Goal: Task Accomplishment & Management: Manage account settings

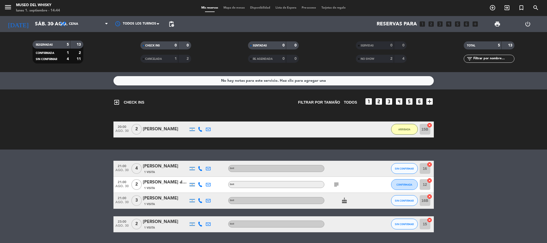
scroll to position [16, 0]
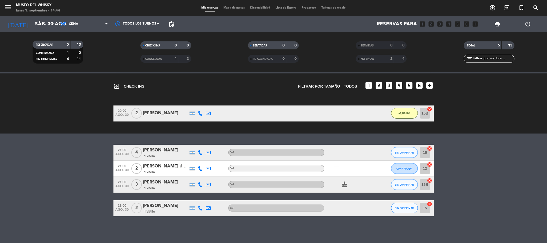
click at [18, 31] on div "[DATE] sáb. 30 ago. arrow_drop_down" at bounding box center [30, 24] width 53 height 16
click at [32, 30] on input "sáb. 30 ago." at bounding box center [64, 23] width 64 height 11
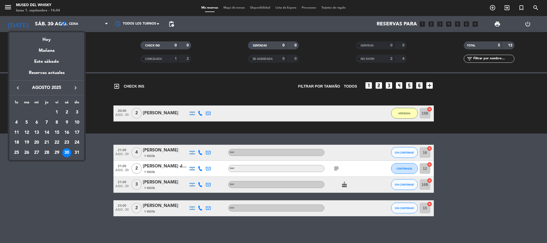
click at [73, 87] on icon "keyboard_arrow_right" at bounding box center [75, 88] width 6 height 6
click at [52, 122] on div "5" at bounding box center [56, 122] width 9 height 9
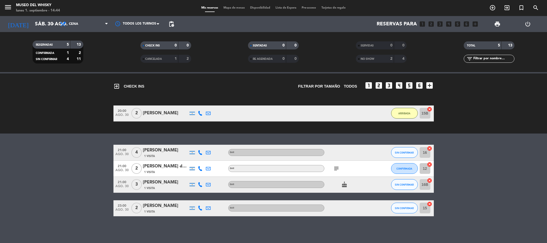
type input "vie. [DATE]"
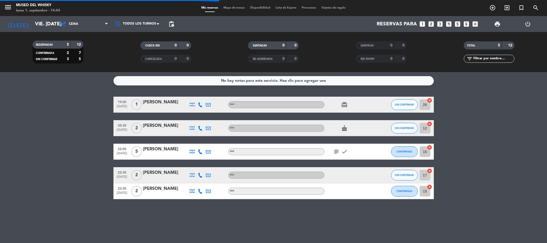
scroll to position [0, 0]
click at [148, 106] on div at bounding box center [165, 108] width 45 height 4
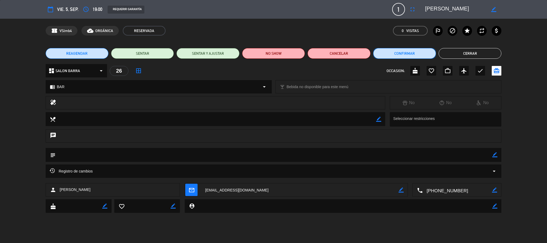
click at [419, 56] on button "Confirmar" at bounding box center [404, 53] width 63 height 11
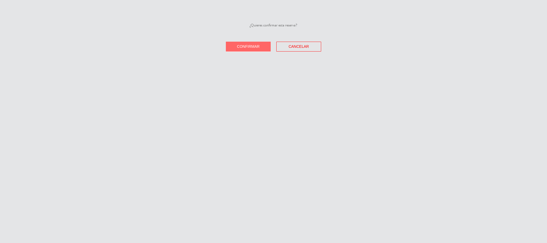
click at [262, 44] on button "Confirmar" at bounding box center [248, 47] width 45 height 10
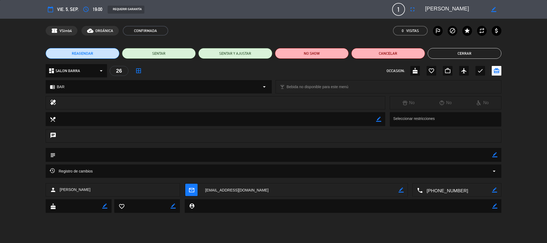
click at [495, 155] on icon "border_color" at bounding box center [494, 154] width 5 height 5
click at [451, 154] on textarea at bounding box center [273, 155] width 437 height 14
type textarea "seña $10.000"
click at [498, 148] on div "subject" at bounding box center [274, 155] width 456 height 14
click at [497, 158] on div at bounding box center [494, 155] width 5 height 14
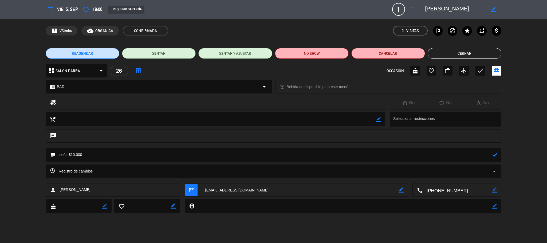
click at [493, 154] on icon at bounding box center [494, 154] width 5 height 5
click at [471, 57] on button "Cerrar" at bounding box center [464, 53] width 74 height 11
